Goal: Find specific page/section: Find specific page/section

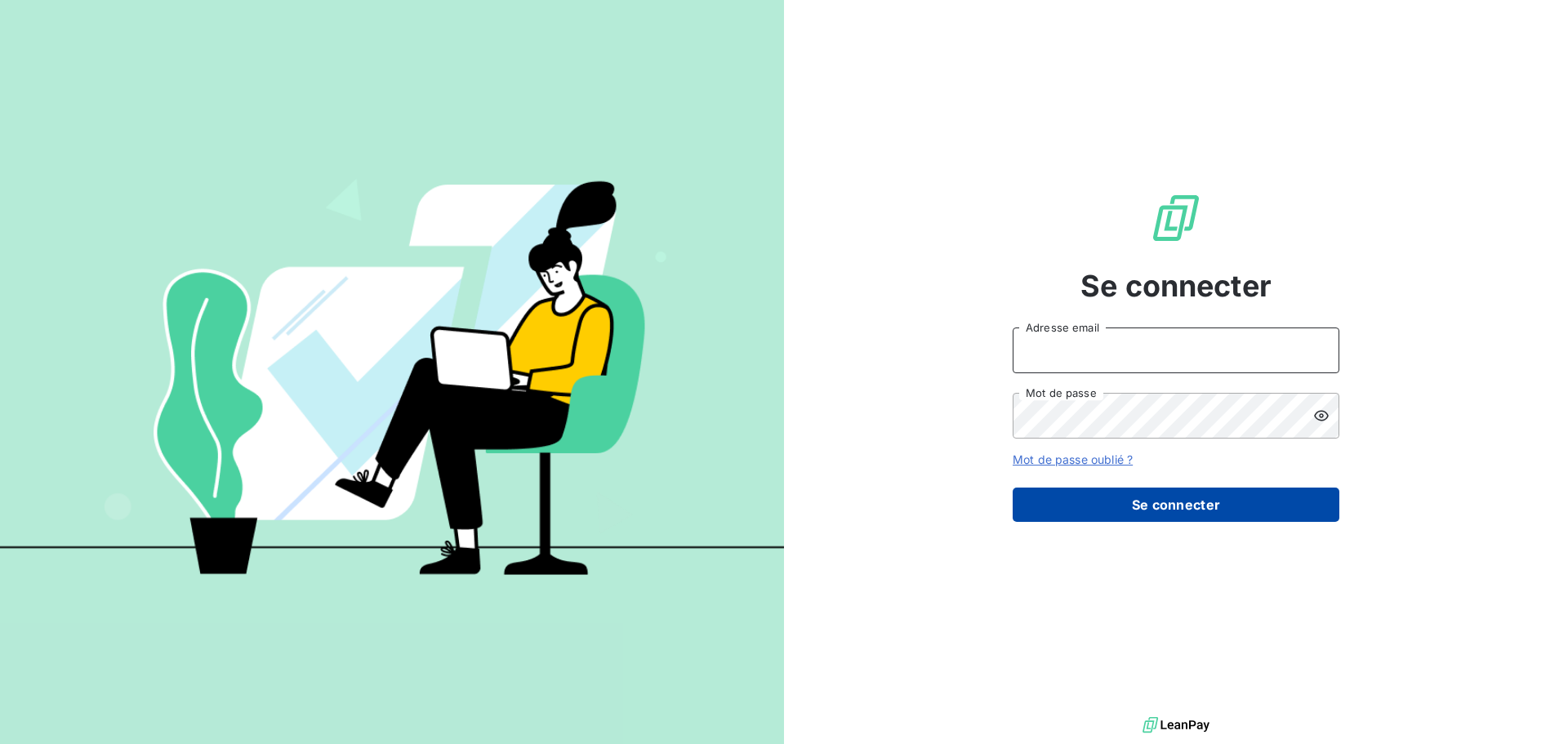
type input "[EMAIL_ADDRESS][DOMAIN_NAME]"
click at [1179, 501] on button "Se connecter" at bounding box center [1177, 504] width 327 height 34
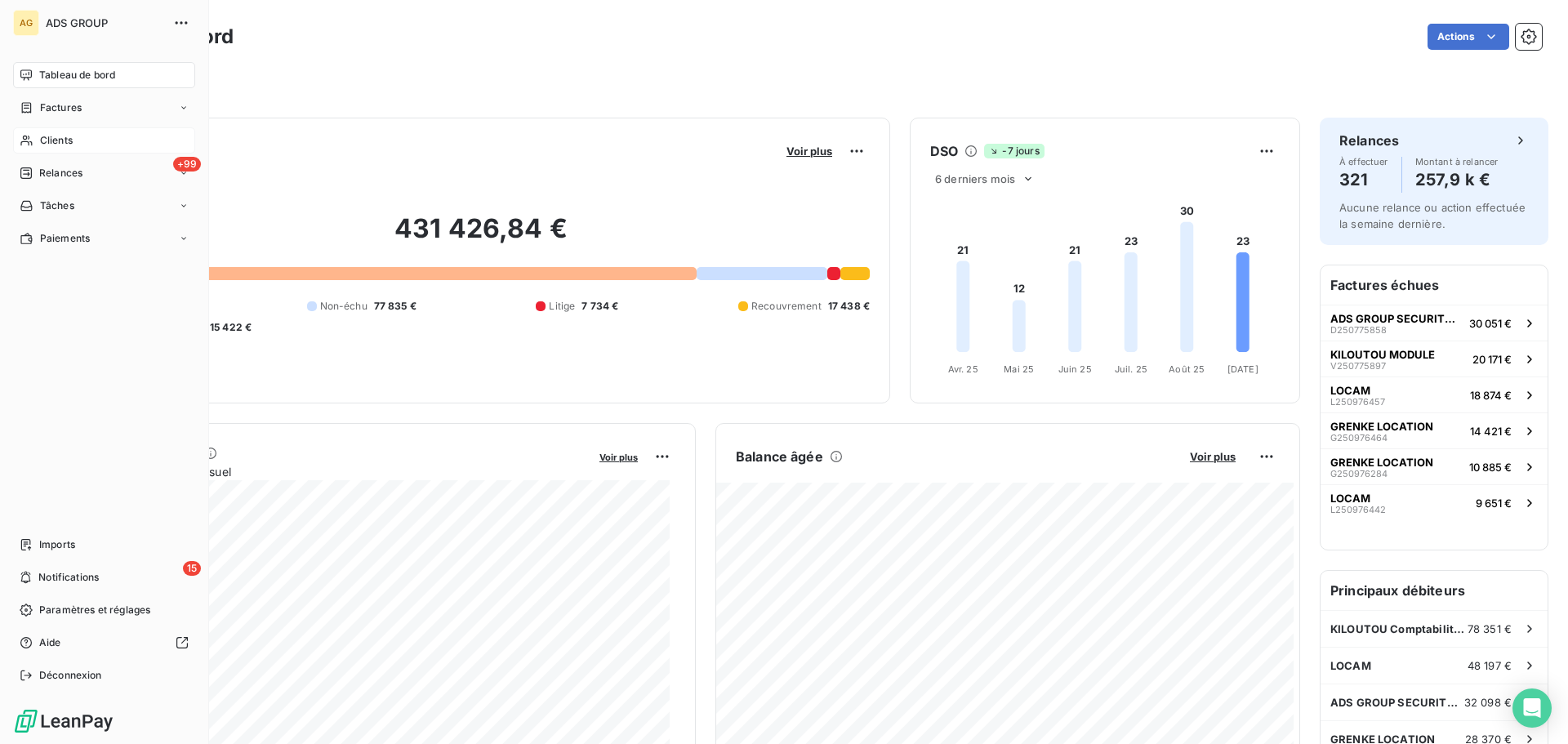
click at [39, 137] on div "Clients" at bounding box center [104, 141] width 182 height 26
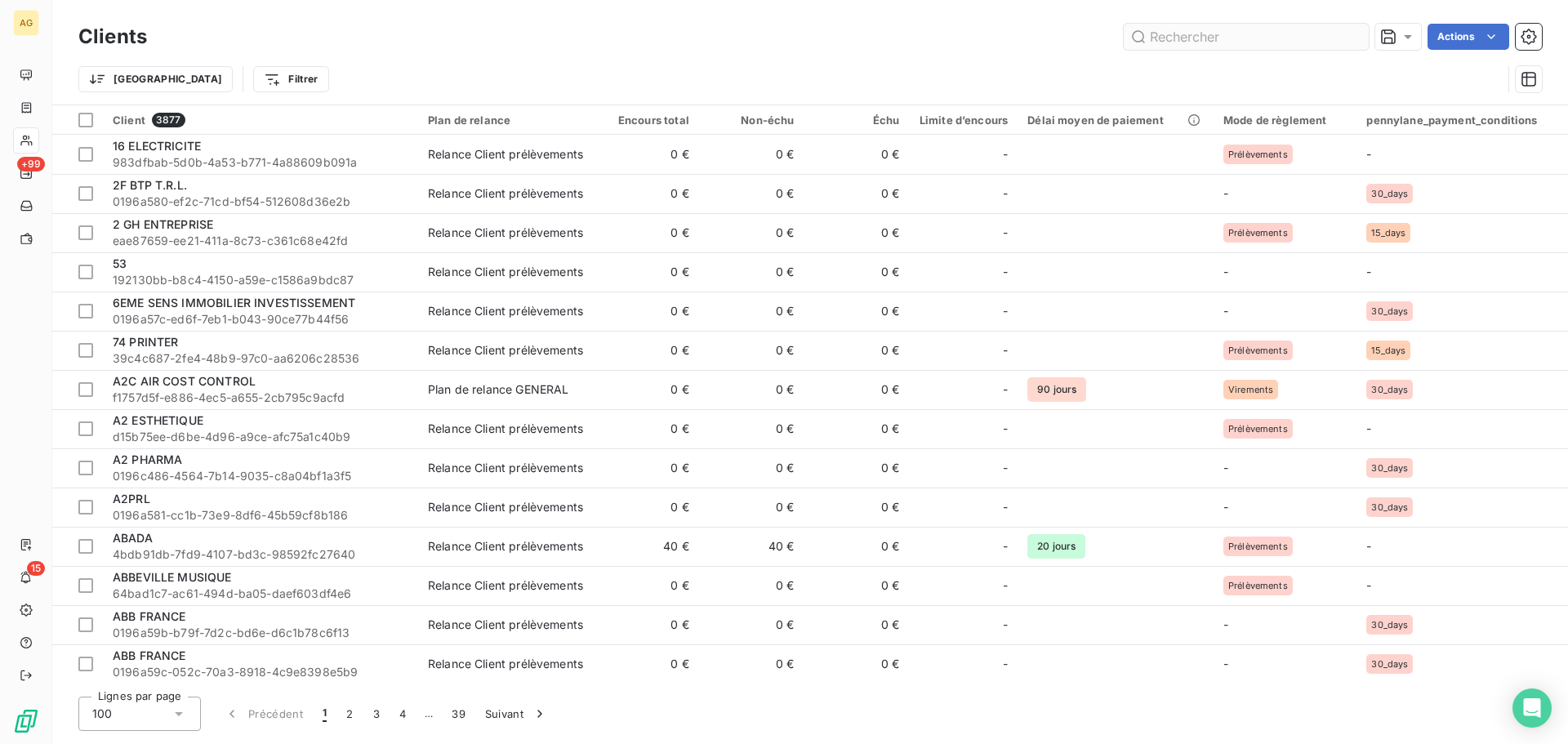
click at [1222, 37] on input "text" at bounding box center [1246, 37] width 245 height 26
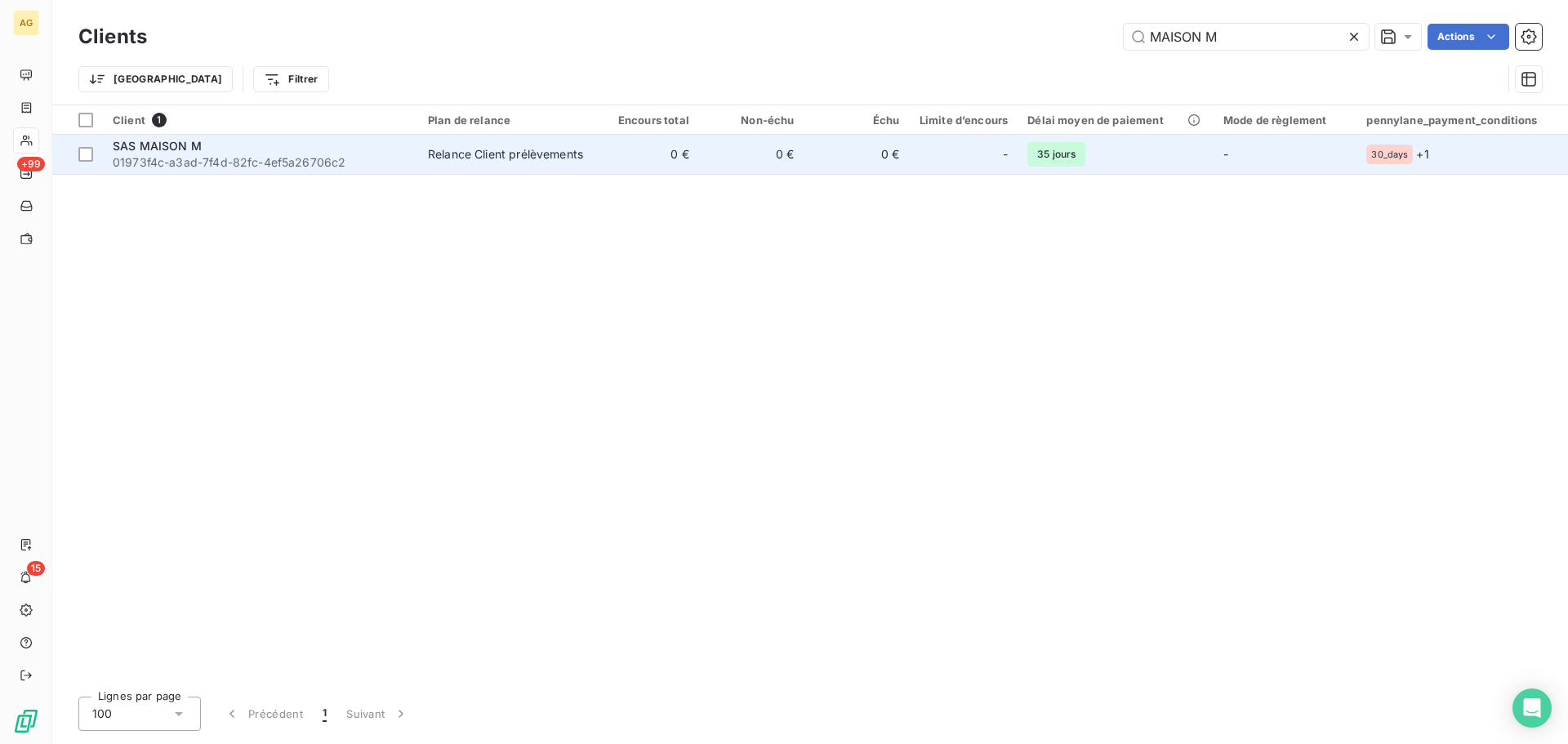
type input "MAISON M"
click at [288, 155] on span "01973f4c-a3ad-7f4d-82fc-4ef5a26706c2" at bounding box center [260, 163] width 295 height 17
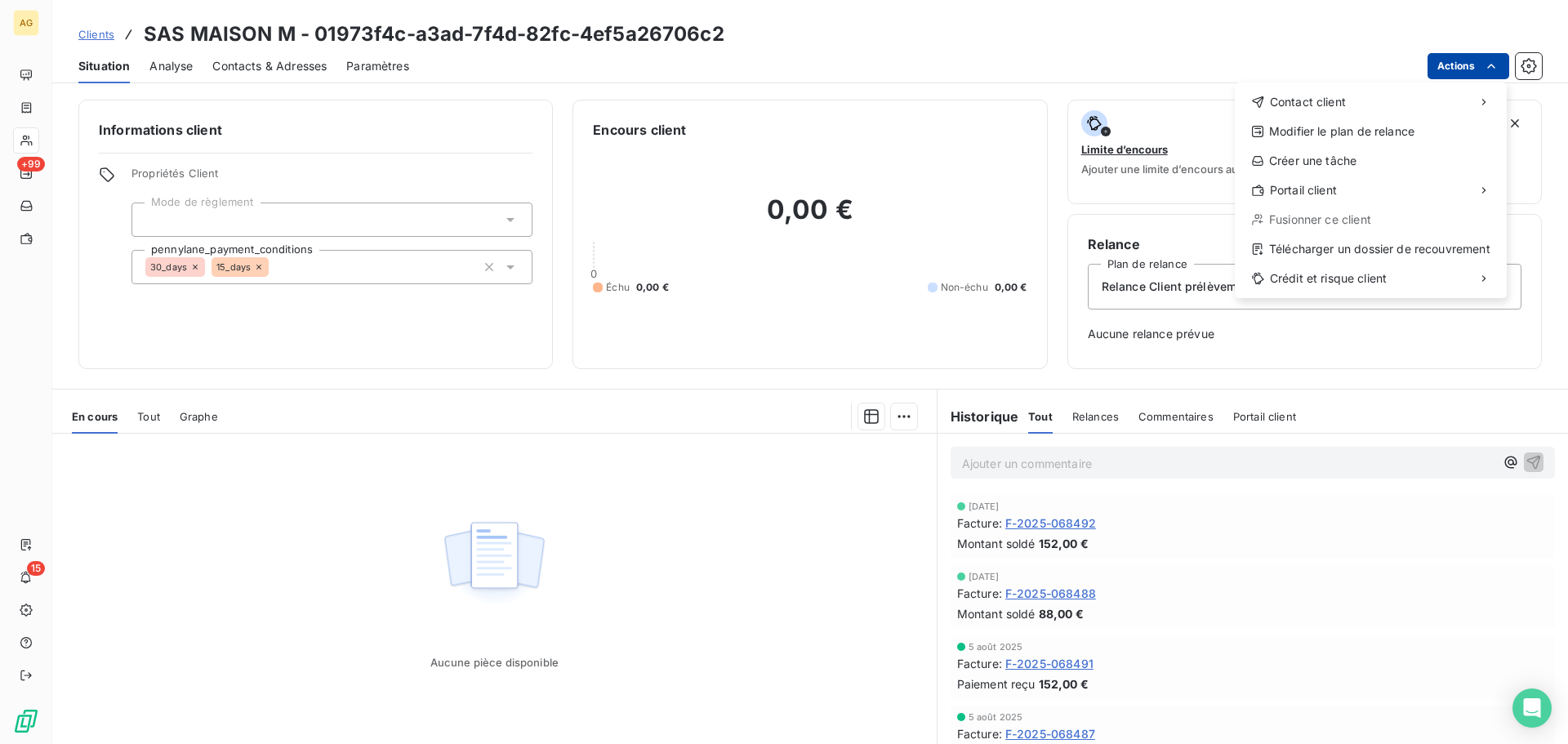
click at [1455, 62] on html "AG +99 15 Clients SAS MAISON M - 01973f4c-a3ad-7f4d-82fc-4ef5a26706c2 Situation…" at bounding box center [784, 372] width 1568 height 744
click at [1127, 190] on div "Accéder au portail" at bounding box center [1129, 197] width 186 height 26
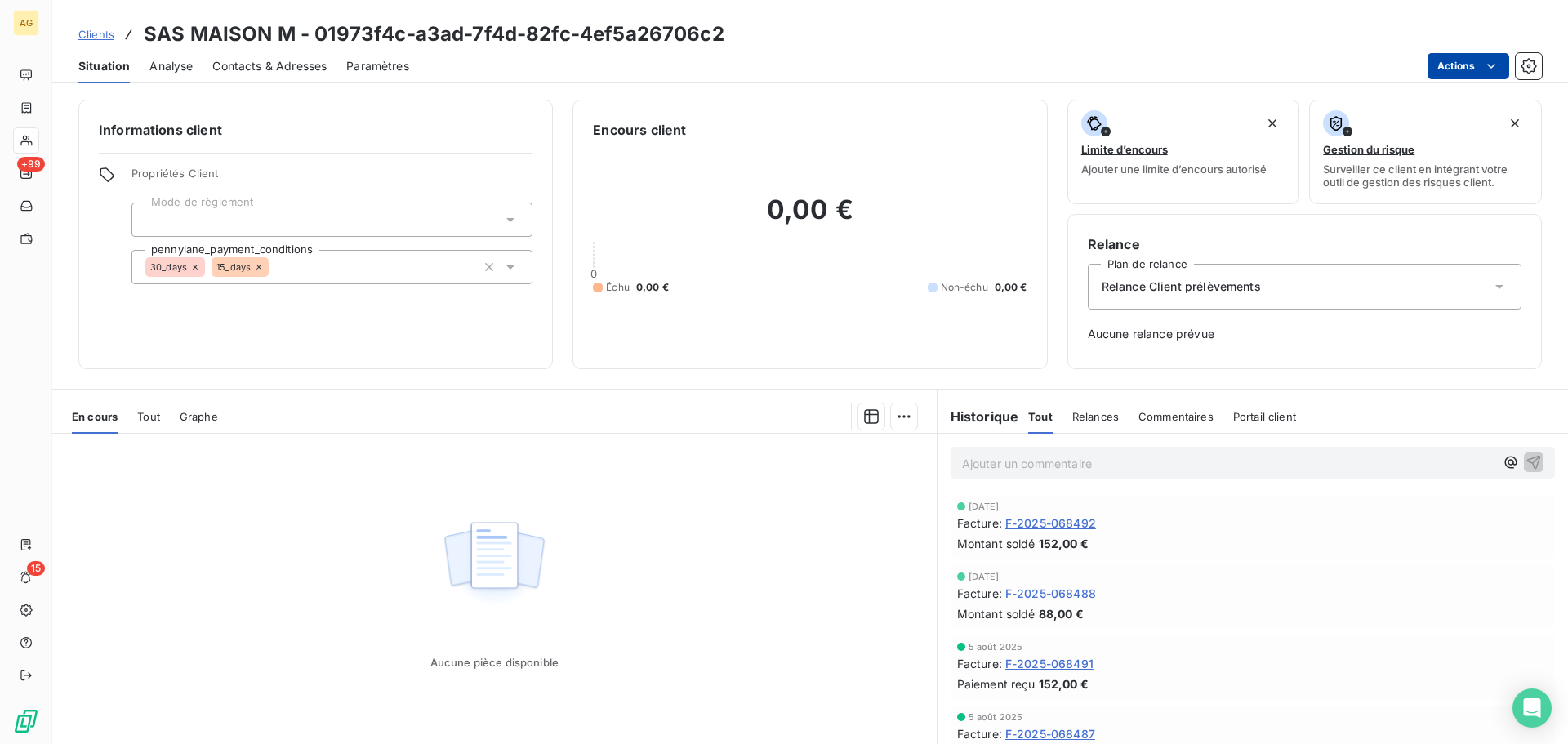
click at [1466, 64] on html "AG +99 15 Clients SAS MAISON M - 01973f4c-a3ad-7f4d-82fc-4ef5a26706c2 Situation…" at bounding box center [784, 372] width 1568 height 744
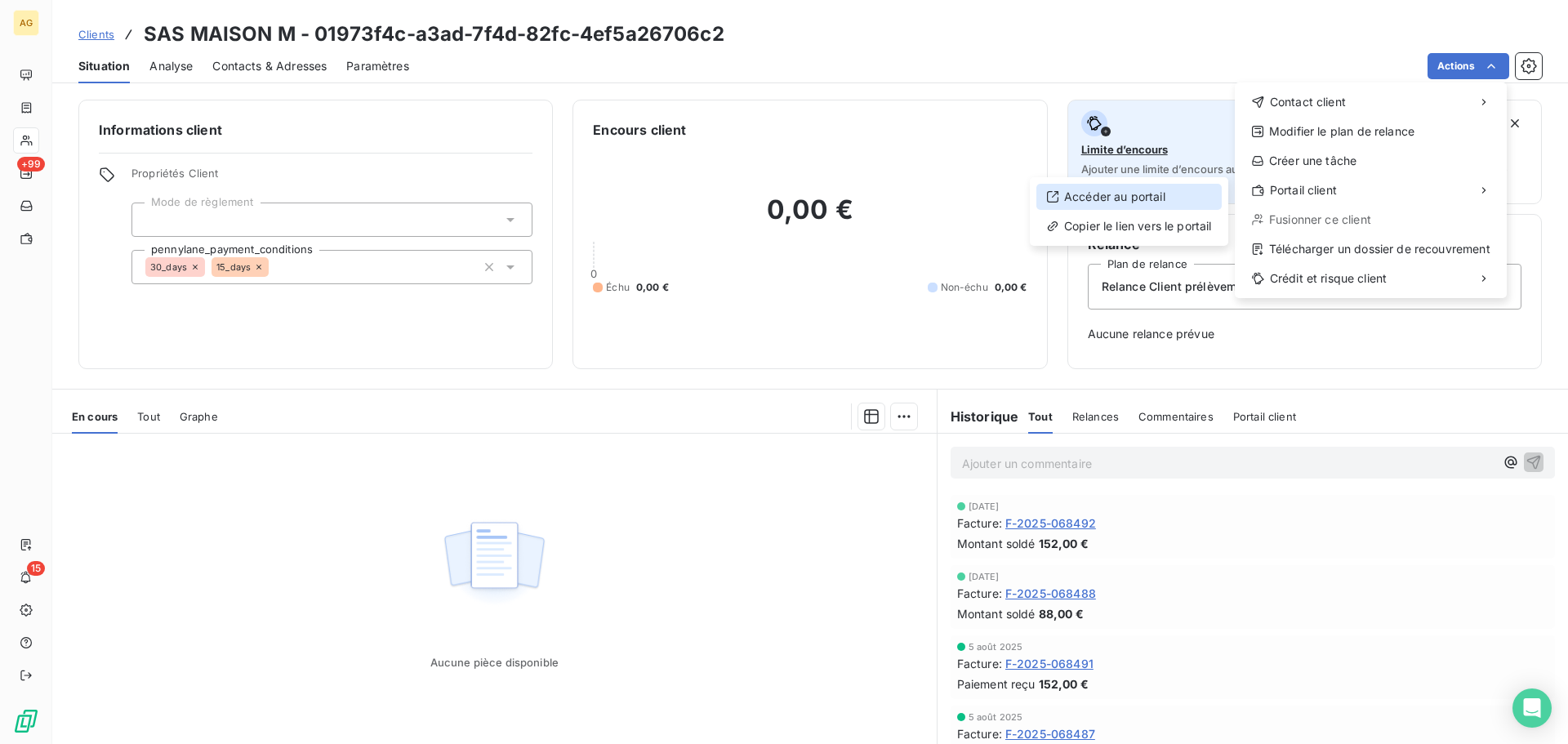
click at [1119, 194] on div "Accéder au portail" at bounding box center [1129, 197] width 186 height 26
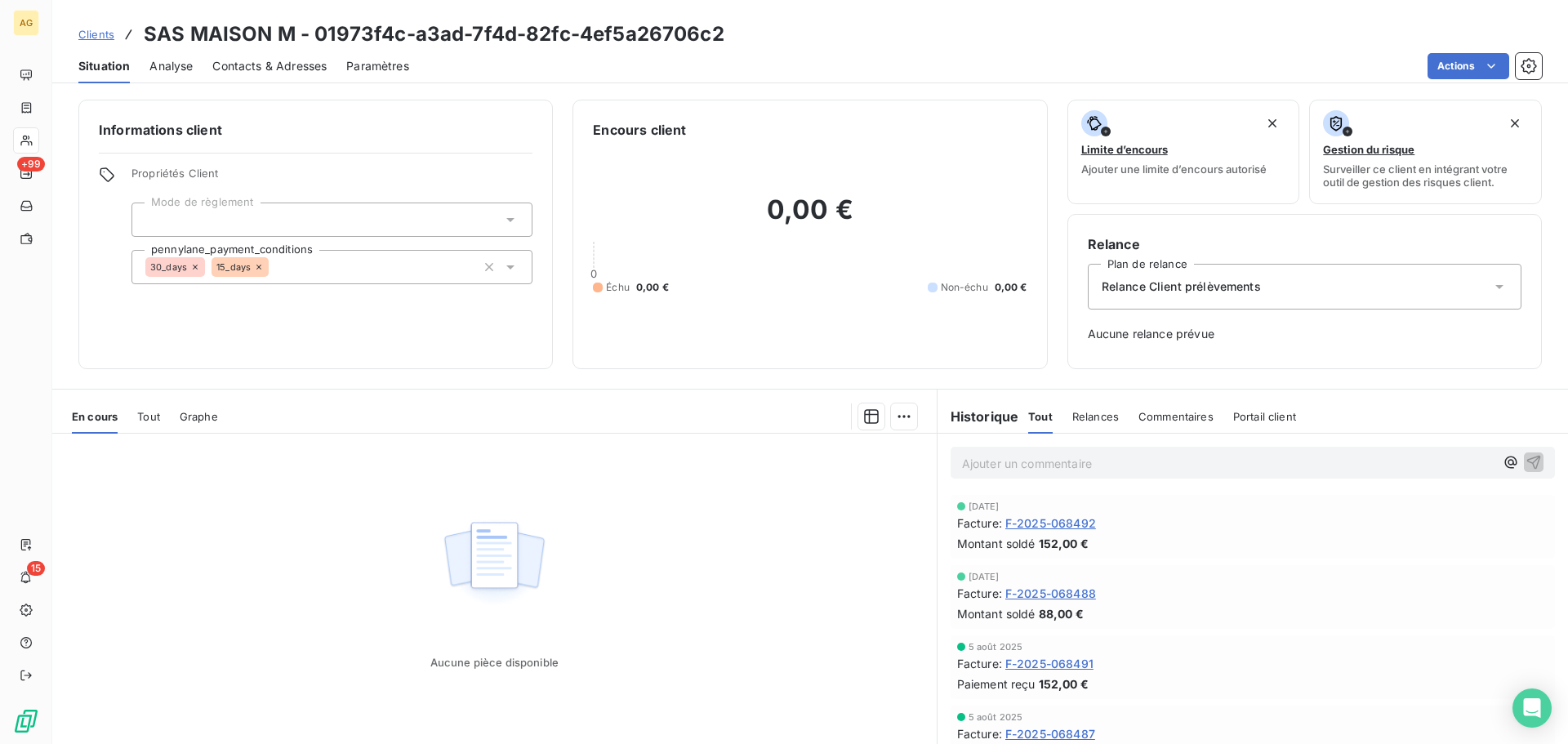
click at [1474, 61] on html "AG +99 15 Clients SAS MAISON M - 01973f4c-a3ad-7f4d-82fc-4ef5a26706c2 Situation…" at bounding box center [784, 372] width 1568 height 744
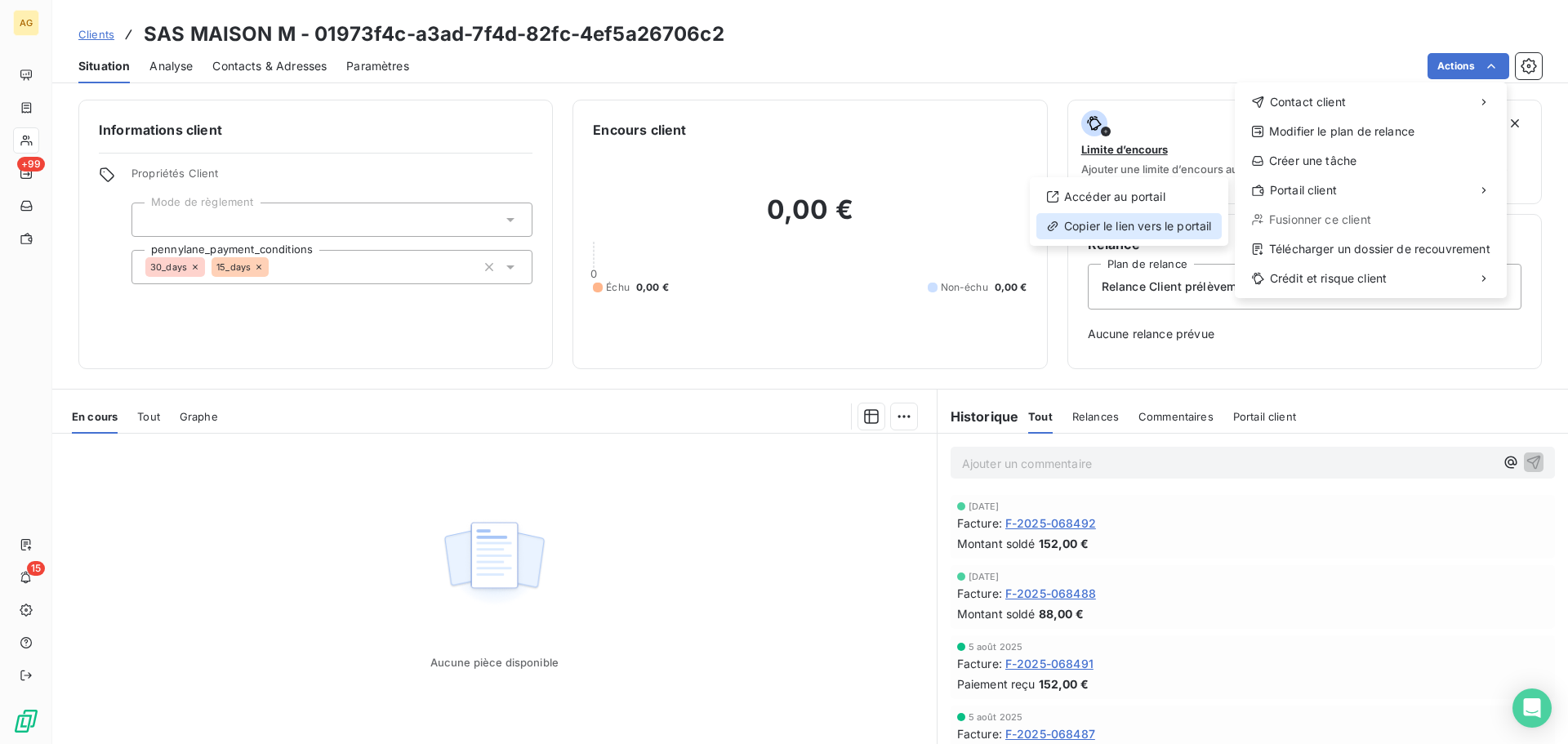
click at [1176, 227] on div "Copier le lien vers le portail" at bounding box center [1129, 226] width 186 height 26
